Goal: Find specific page/section: Find specific page/section

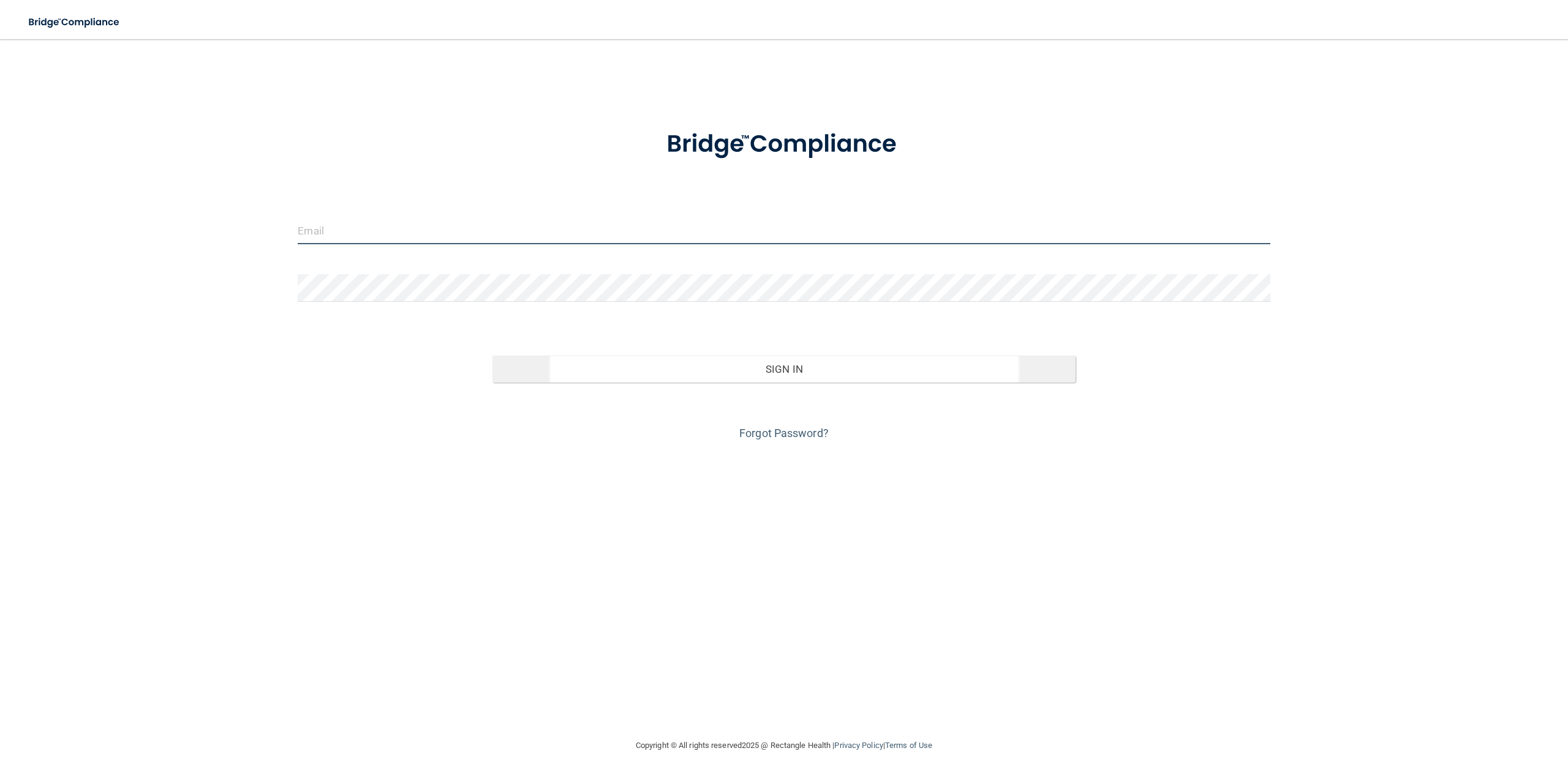
type input "[PERSON_NAME][EMAIL_ADDRESS][DOMAIN_NAME]"
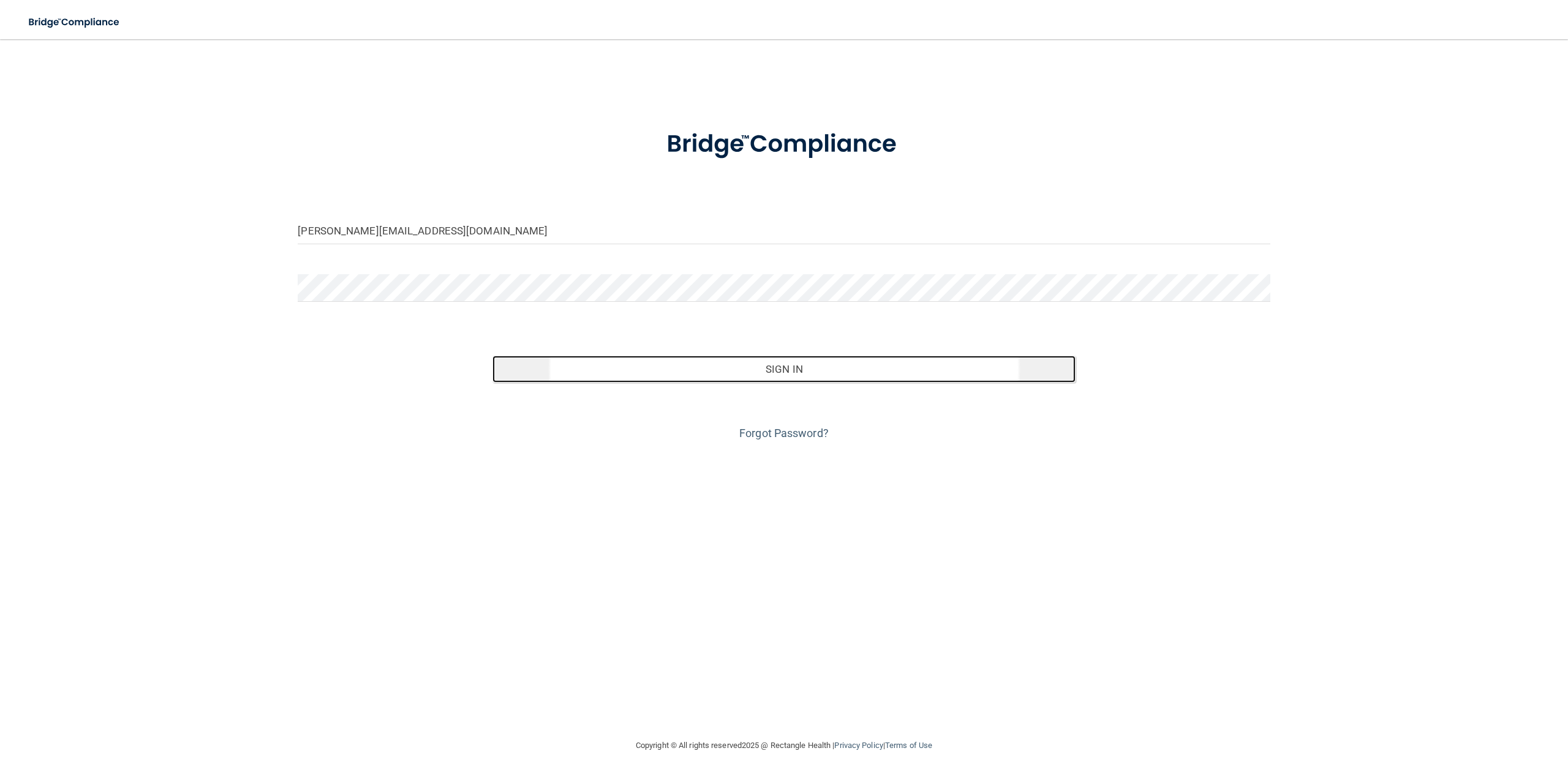
click at [740, 366] on button "Sign In" at bounding box center [784, 370] width 583 height 27
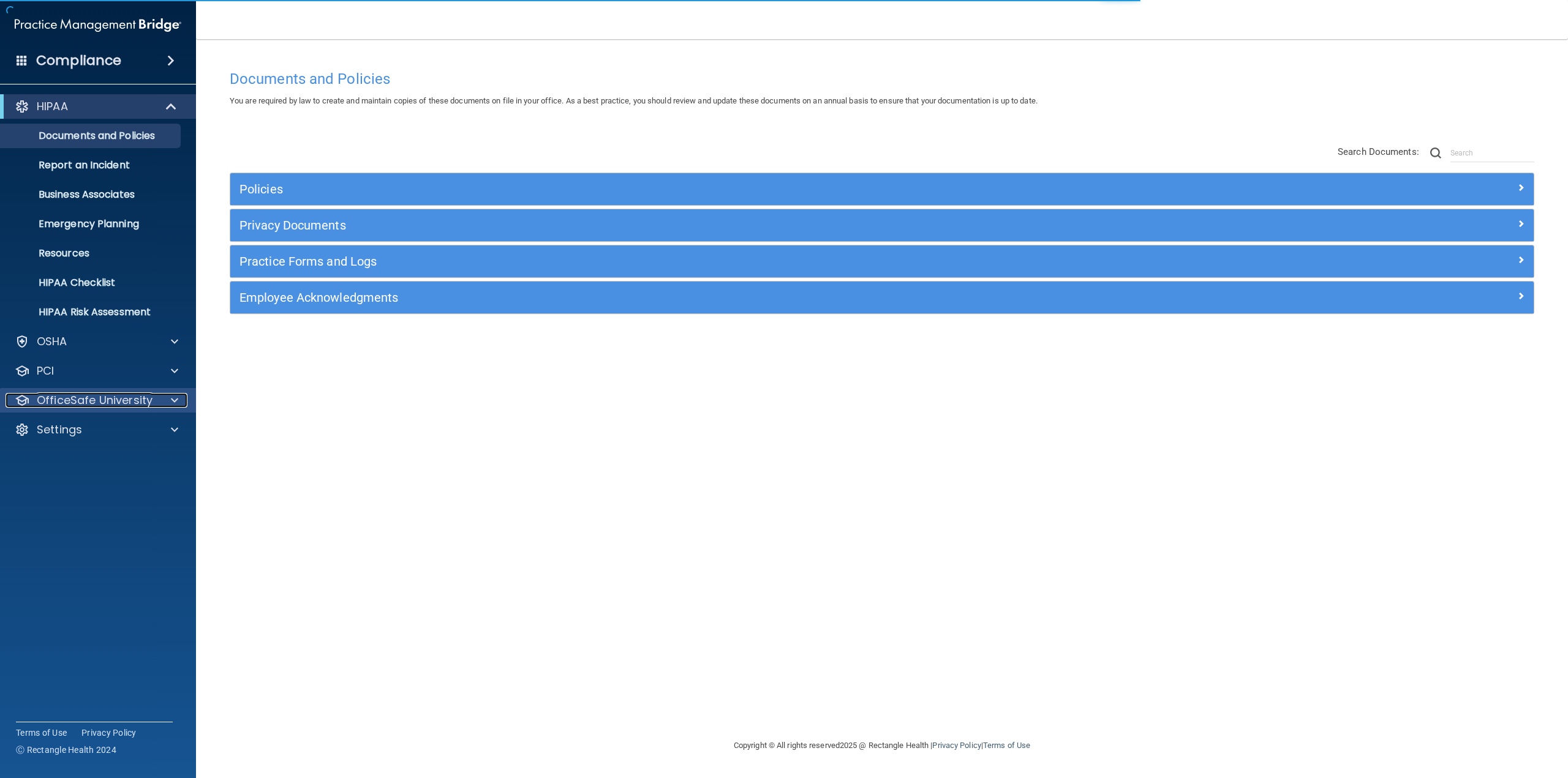
click at [173, 402] on span at bounding box center [175, 400] width 7 height 14
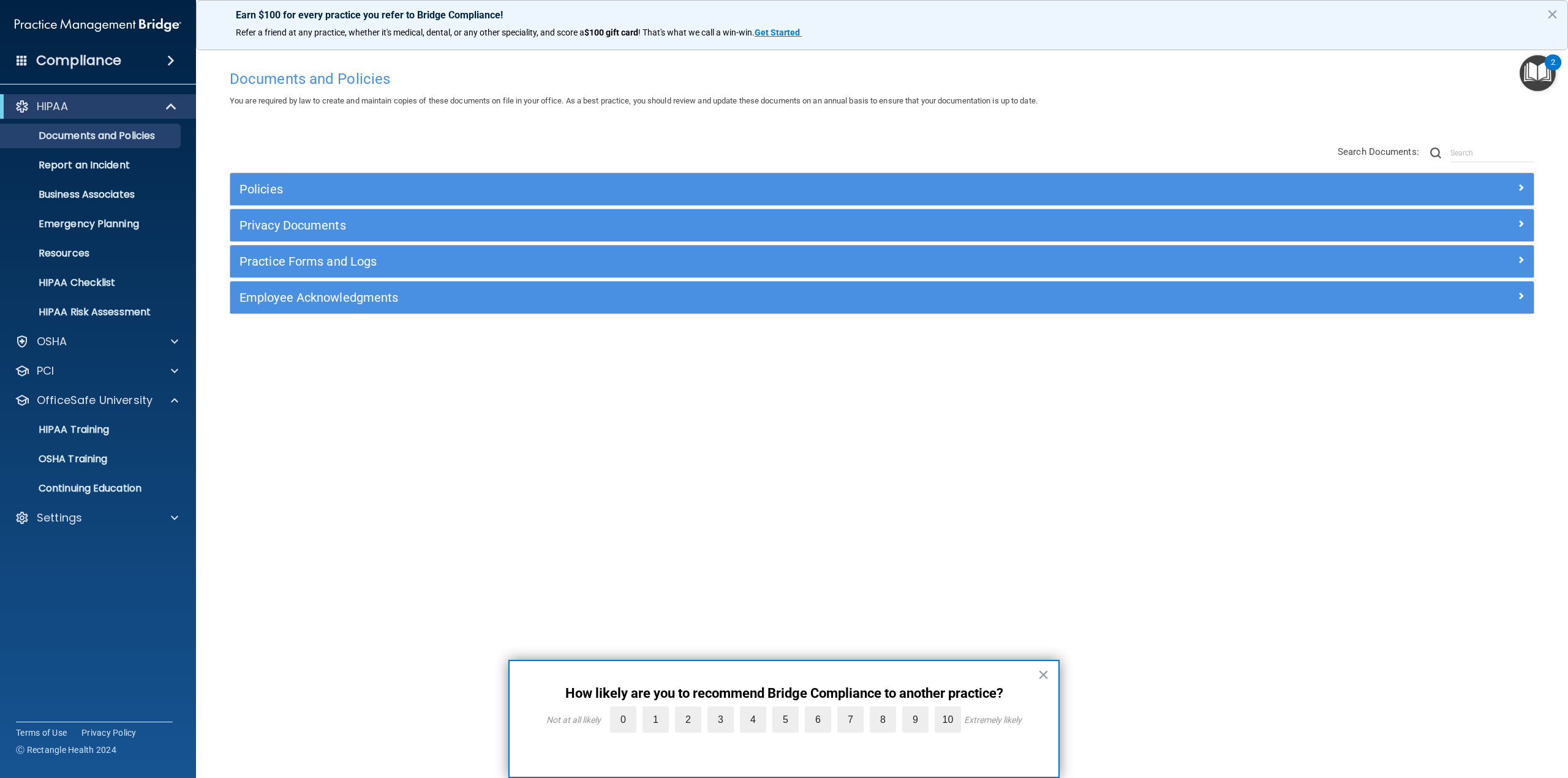
click at [246, 561] on div "Documents and Policies You are required by law to create and maintain copies of…" at bounding box center [881, 400] width 1323 height 675
click at [1044, 679] on button "×" at bounding box center [1043, 675] width 12 height 20
